Goal: Information Seeking & Learning: Learn about a topic

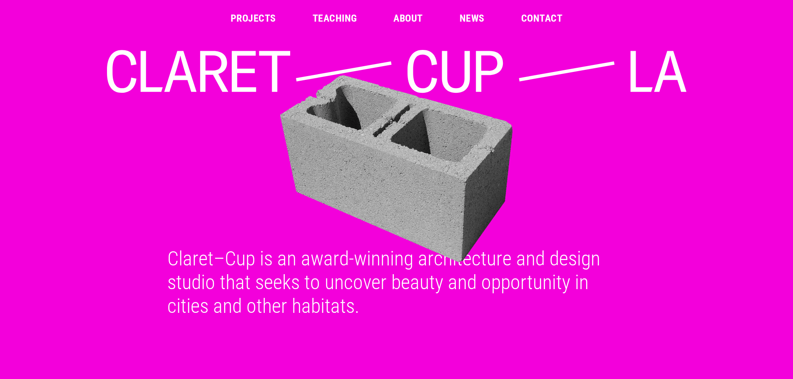
click at [253, 17] on link "Projects" at bounding box center [253, 18] width 45 height 10
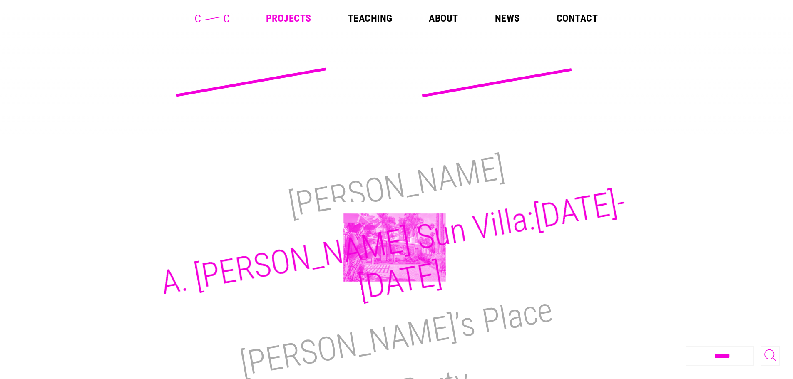
click at [394, 248] on h2 "A. Quincy Jones Sun Villa:1950-2021" at bounding box center [393, 244] width 471 height 125
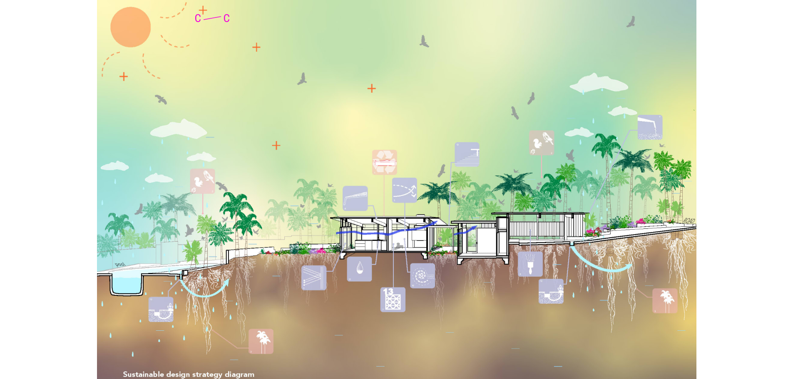
scroll to position [6264, 0]
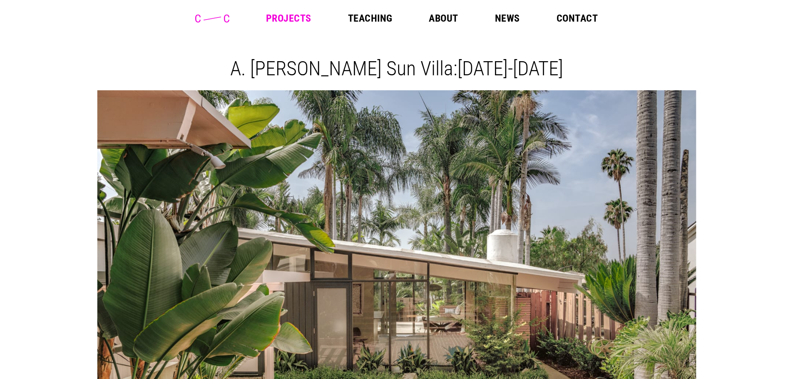
click at [440, 22] on link "About" at bounding box center [443, 18] width 29 height 10
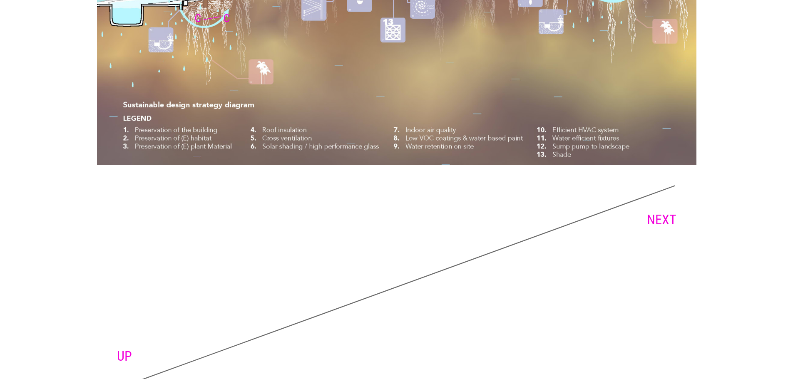
scroll to position [6264, 0]
